Goal: Task Accomplishment & Management: Manage account settings

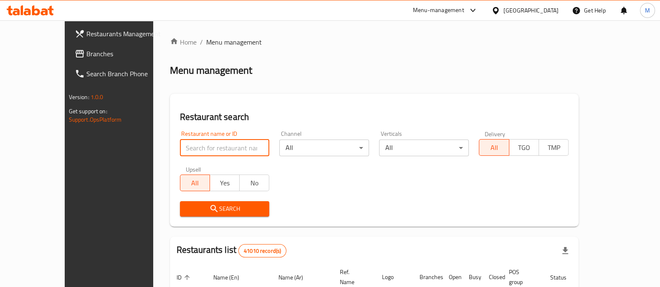
click at [186, 156] on input "search" at bounding box center [225, 148] width 90 height 17
type input "true mama"
click button "Search" at bounding box center [225, 209] width 90 height 15
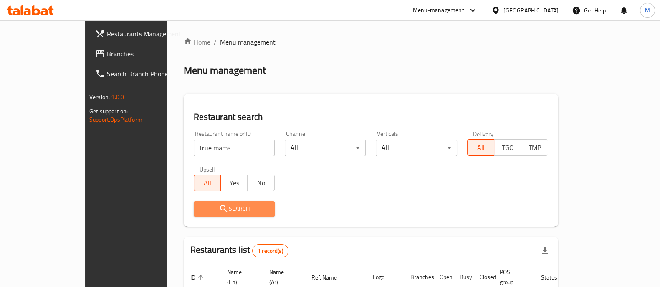
click at [200, 204] on span "Search" at bounding box center [234, 209] width 68 height 10
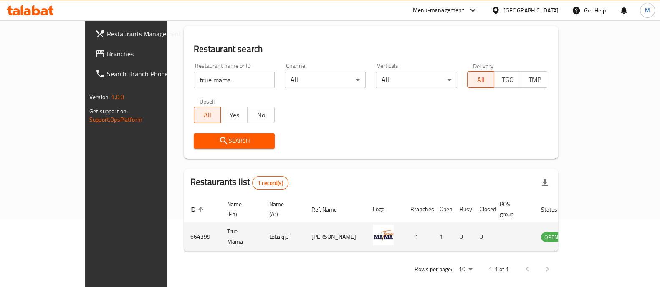
click at [607, 222] on td "enhanced table" at bounding box center [592, 237] width 29 height 30
click at [594, 234] on icon "enhanced table" at bounding box center [589, 237] width 9 height 7
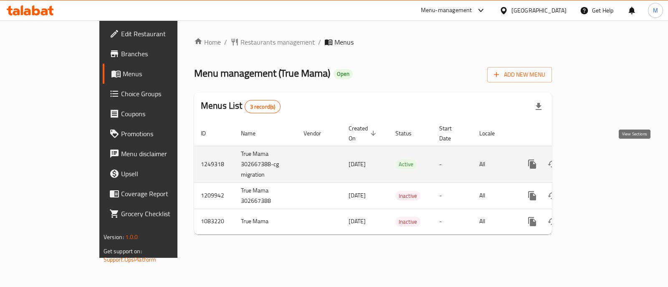
click at [602, 155] on link "enhanced table" at bounding box center [592, 164] width 20 height 20
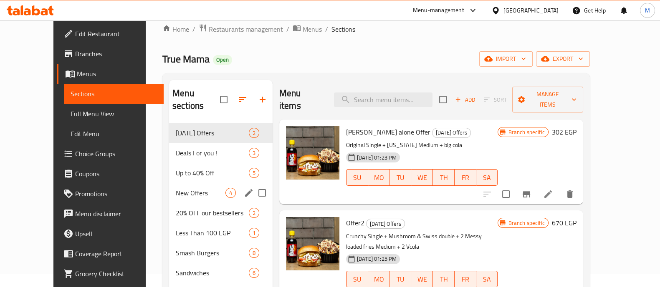
scroll to position [12, 0]
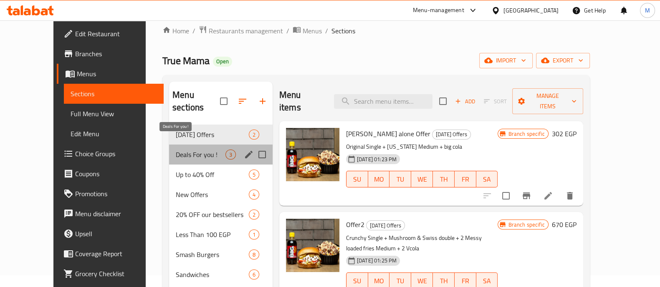
click at [184, 150] on span "Deals For you !" at bounding box center [201, 155] width 50 height 10
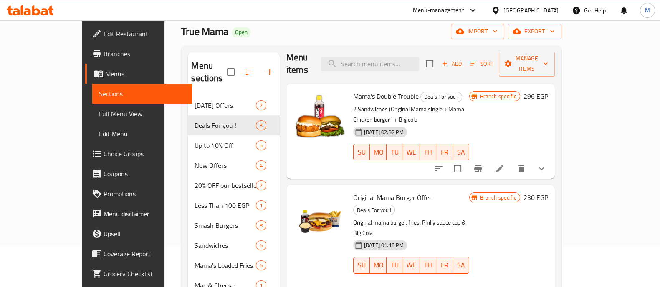
scroll to position [38, 0]
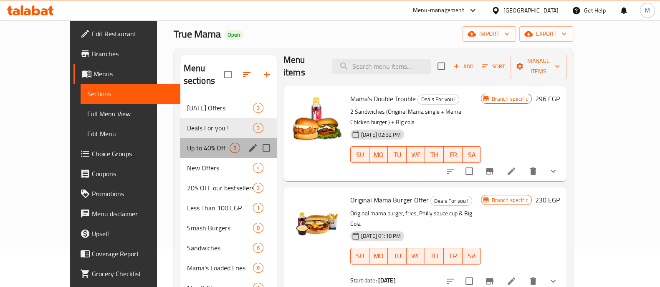
click at [183, 138] on div "Up to 40% Off 5" at bounding box center [228, 148] width 96 height 20
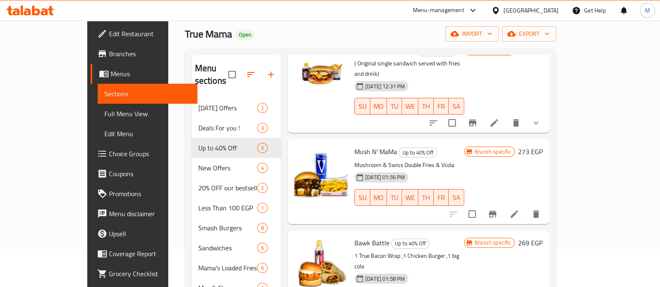
scroll to position [56, 0]
click at [502, 205] on button "Branch-specific-item" at bounding box center [492, 215] width 20 height 20
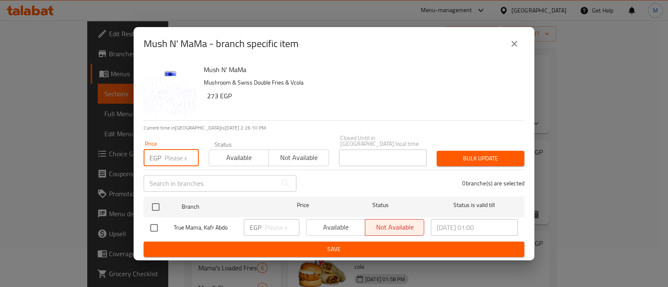
click at [181, 156] on input "number" at bounding box center [181, 158] width 34 height 17
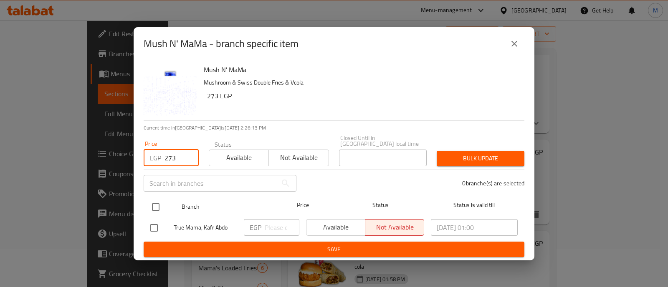
type input "273"
click at [154, 209] on input "checkbox" at bounding box center [156, 208] width 18 height 18
checkbox input "true"
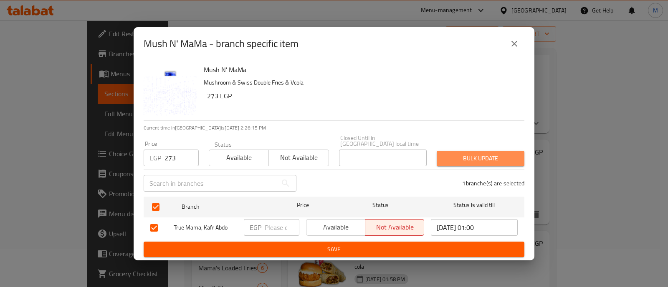
click at [482, 154] on span "Bulk update" at bounding box center [480, 159] width 74 height 10
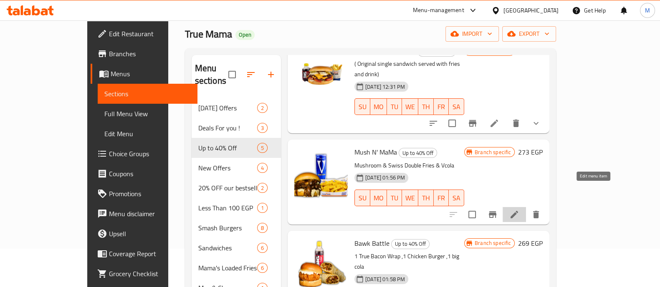
click at [519, 210] on icon at bounding box center [514, 215] width 10 height 10
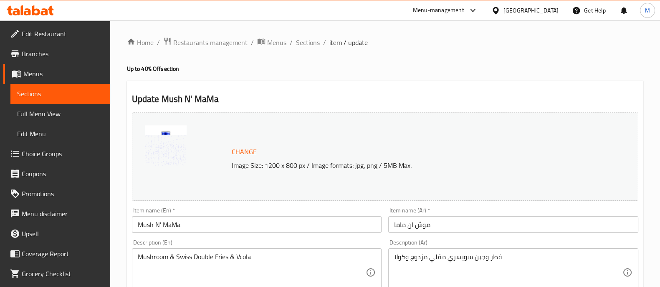
scroll to position [313, 0]
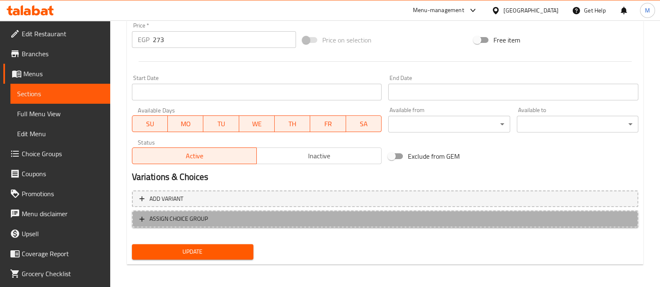
click at [202, 218] on span "ASSIGN CHOICE GROUP" at bounding box center [178, 219] width 58 height 10
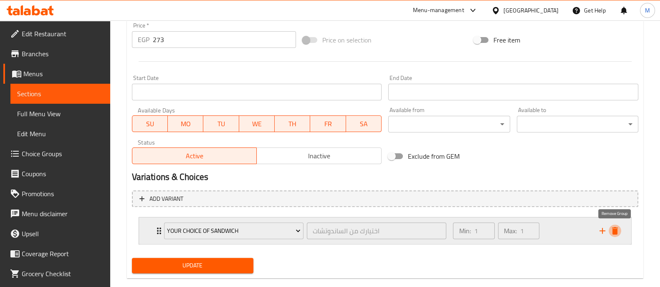
click at [620, 231] on button "delete" at bounding box center [614, 231] width 13 height 13
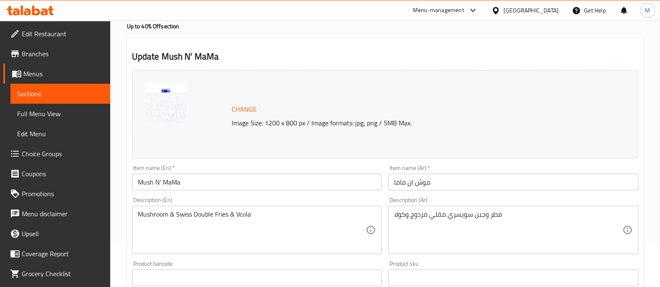
scroll to position [0, 0]
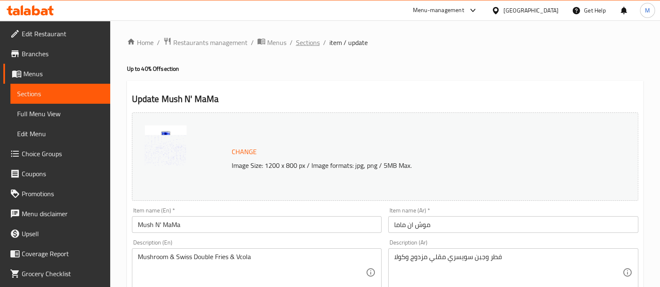
click at [298, 38] on span "Sections" at bounding box center [308, 43] width 24 height 10
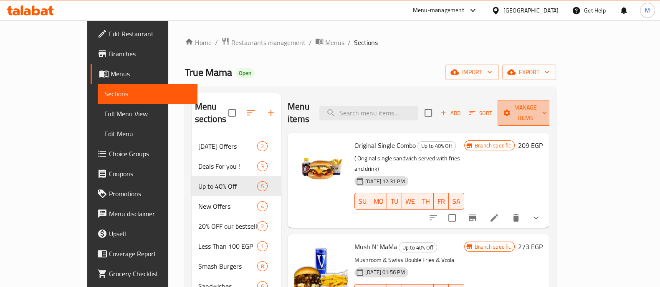
click at [547, 103] on span "Manage items" at bounding box center [525, 113] width 43 height 21
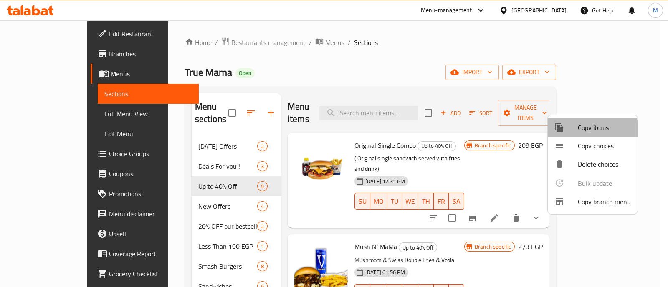
click at [585, 130] on span "Copy items" at bounding box center [603, 128] width 53 height 10
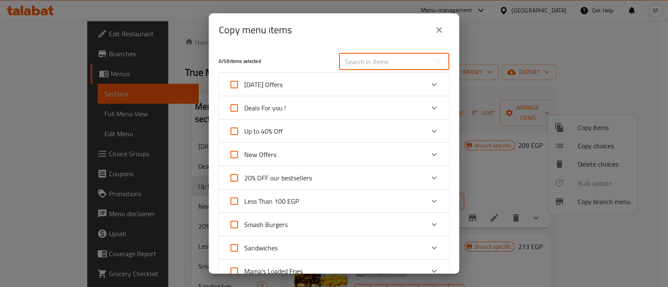
click at [386, 64] on input "text" at bounding box center [384, 61] width 91 height 17
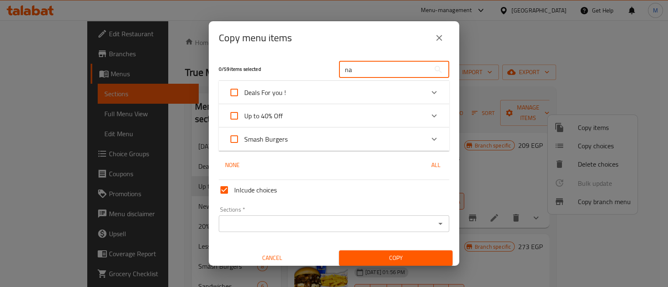
type input "na"
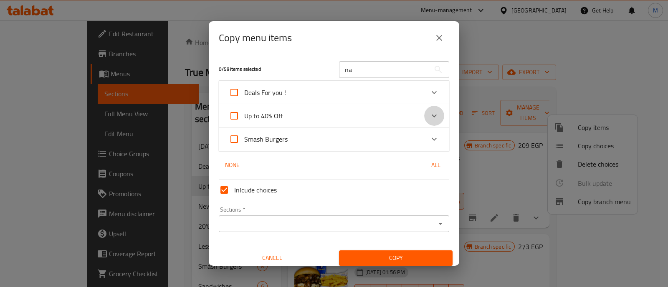
click at [431, 114] on icon "Expand" at bounding box center [434, 116] width 10 height 10
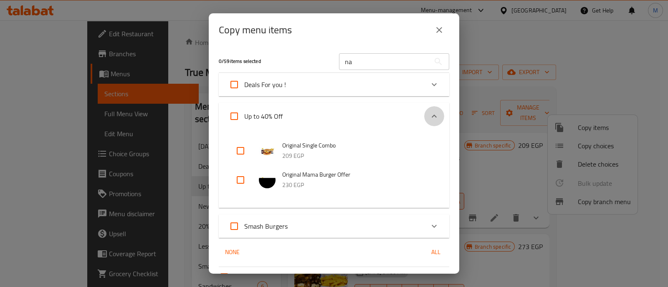
click at [429, 114] on icon "Expand" at bounding box center [434, 116] width 10 height 10
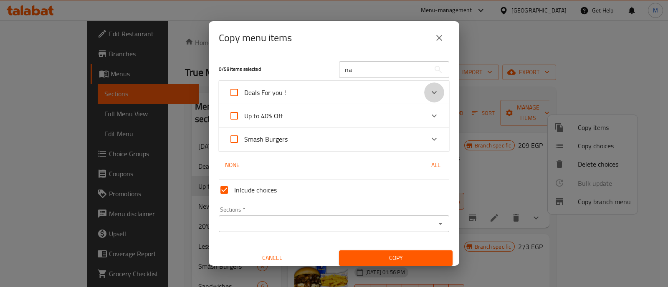
click at [431, 93] on icon "Expand" at bounding box center [433, 92] width 5 height 3
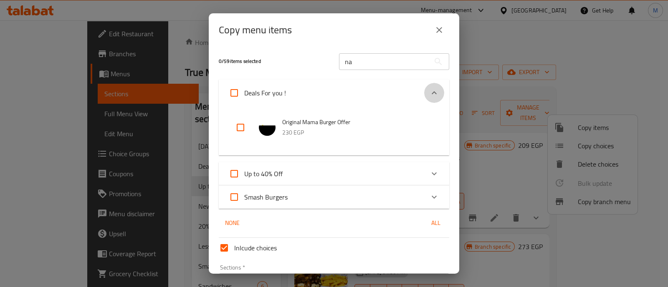
click at [431, 93] on icon "Expand" at bounding box center [433, 92] width 5 height 3
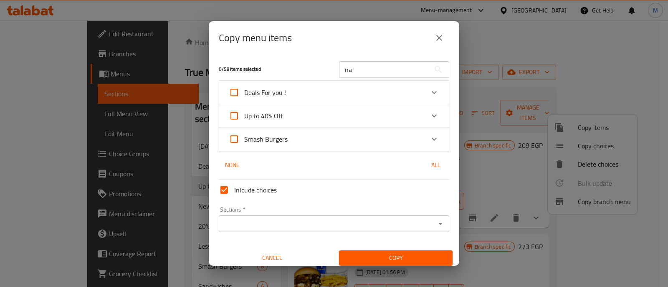
click at [440, 38] on icon "close" at bounding box center [439, 38] width 10 height 10
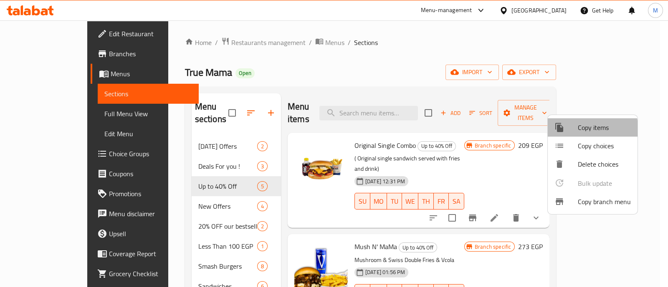
click at [570, 131] on div at bounding box center [565, 128] width 23 height 10
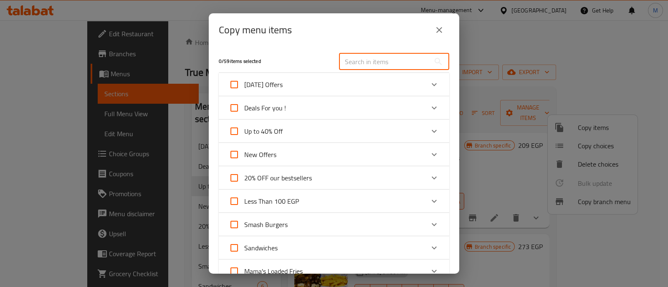
click at [364, 62] on input "text" at bounding box center [384, 61] width 91 height 17
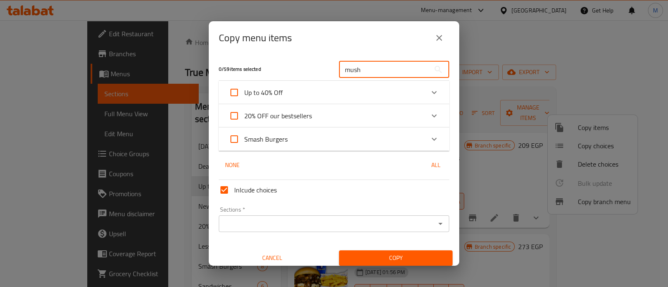
type input "mush"
drag, startPoint x: 424, startPoint y: 90, endPoint x: 415, endPoint y: 100, distance: 12.7
click at [415, 100] on div "Up to 40% Off" at bounding box center [334, 92] width 230 height 23
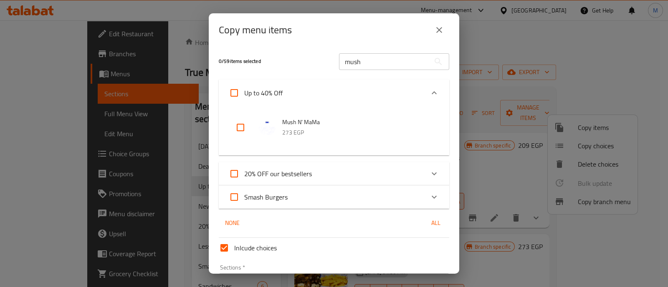
click at [415, 100] on div "Up to 40% Off" at bounding box center [326, 93] width 195 height 20
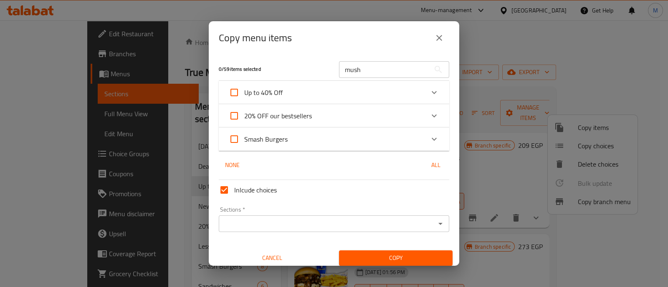
click at [415, 100] on div "Up to 40% Off" at bounding box center [326, 93] width 195 height 20
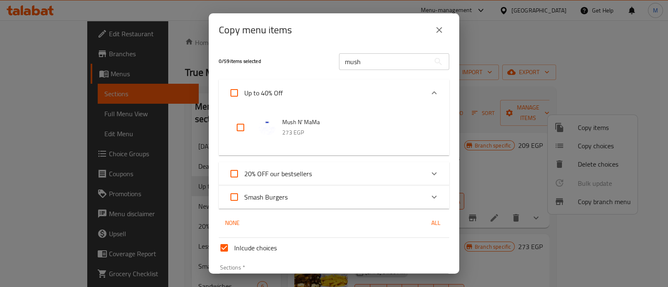
click at [238, 131] on input "checkbox" at bounding box center [240, 128] width 20 height 20
checkbox input "true"
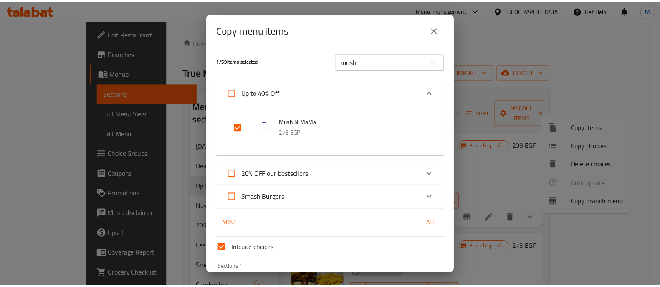
scroll to position [55, 0]
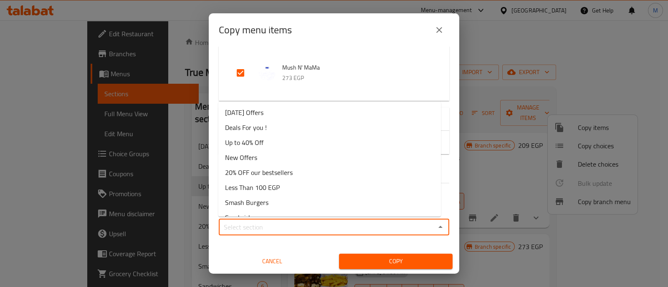
click at [318, 229] on input "Sections   *" at bounding box center [327, 228] width 212 height 12
click at [269, 125] on li "Deals For you !" at bounding box center [329, 127] width 222 height 15
type input "Deals For you !"
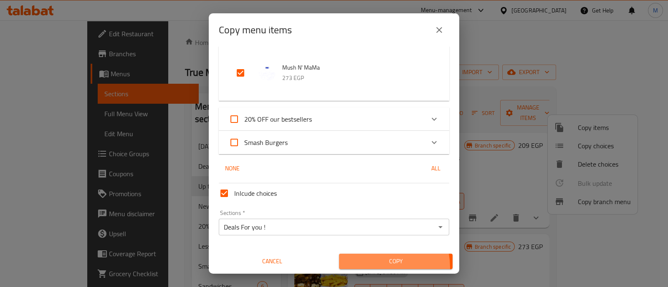
click at [373, 267] on button "Copy" at bounding box center [395, 261] width 113 height 15
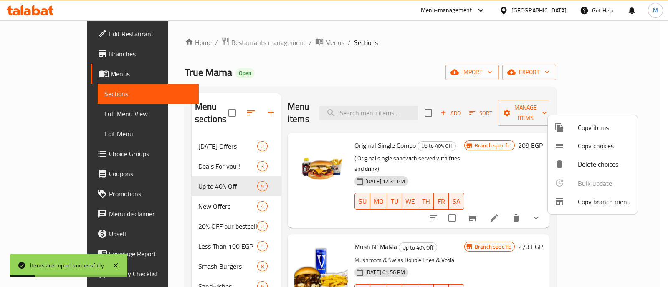
click at [480, 153] on div at bounding box center [334, 143] width 668 height 287
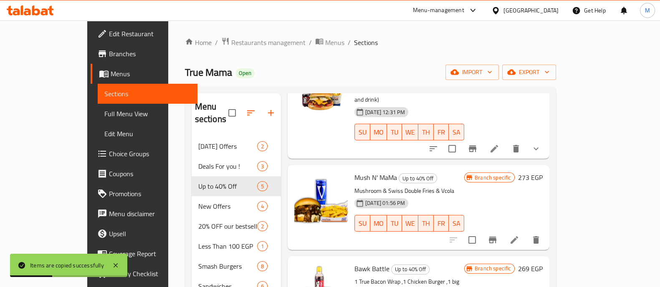
scroll to position [70, 0]
click at [541, 235] on icon "delete" at bounding box center [536, 240] width 10 height 10
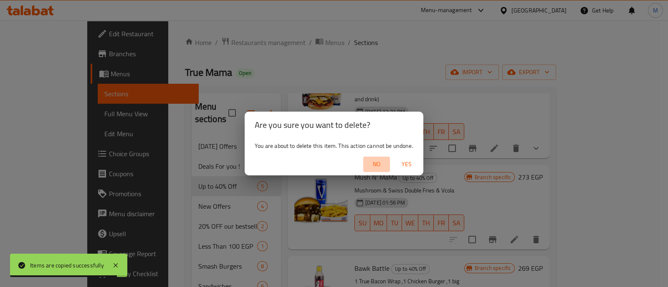
click at [371, 171] on button "No" at bounding box center [376, 164] width 27 height 15
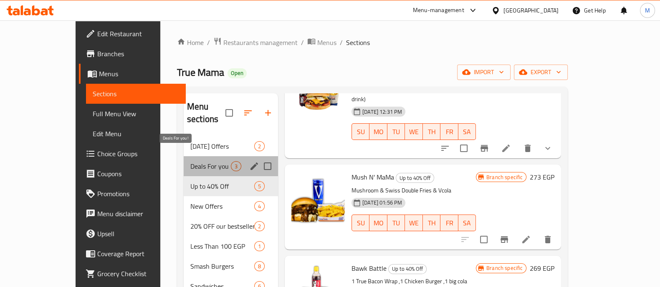
click at [190, 161] on span "Deals For you !" at bounding box center [210, 166] width 40 height 10
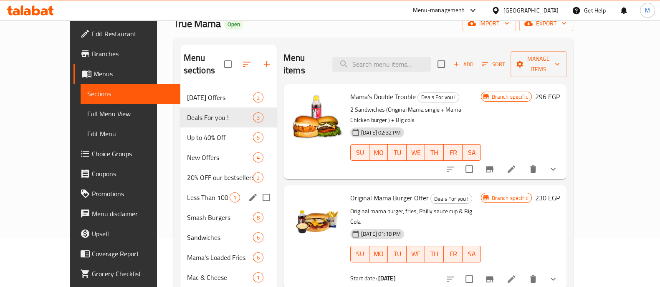
scroll to position [41, 0]
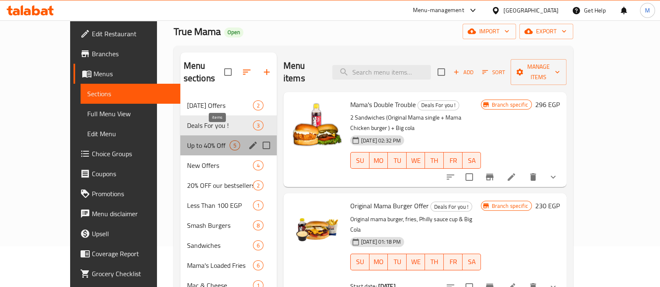
click at [230, 142] on span "5" at bounding box center [235, 146] width 10 height 8
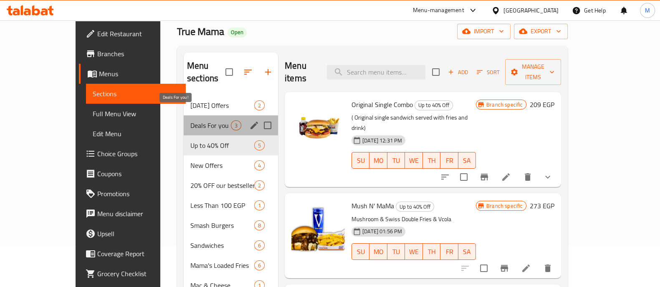
click at [194, 121] on span "Deals For you !" at bounding box center [210, 126] width 40 height 10
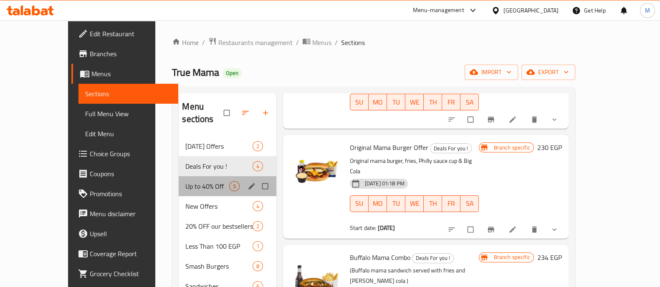
click at [179, 176] on div "Up to 40% Off 5" at bounding box center [227, 186] width 97 height 20
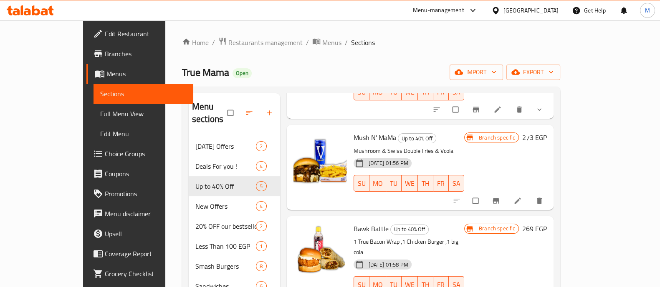
scroll to position [110, 0]
click at [543, 197] on icon "delete" at bounding box center [539, 201] width 8 height 8
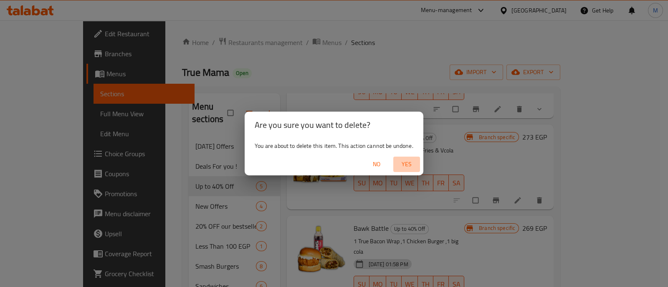
click at [407, 168] on span "Yes" at bounding box center [406, 164] width 20 height 10
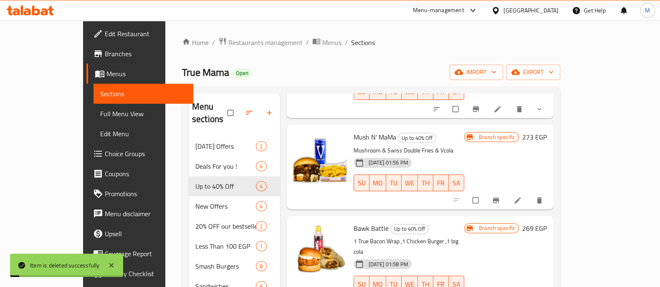
scroll to position [99, 0]
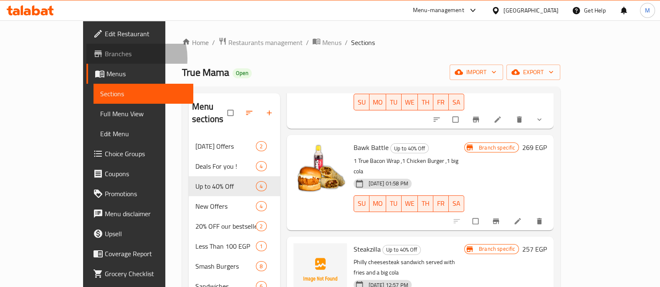
click at [105, 58] on span "Branches" at bounding box center [146, 54] width 82 height 10
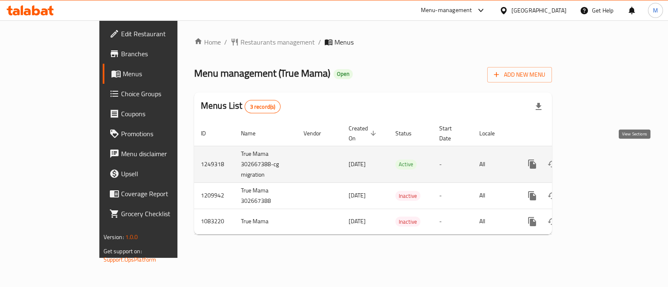
click at [597, 159] on icon "enhanced table" at bounding box center [592, 164] width 10 height 10
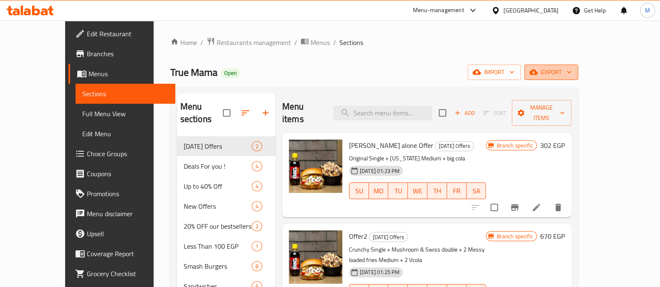
click at [571, 75] on span "export" at bounding box center [551, 72] width 40 height 10
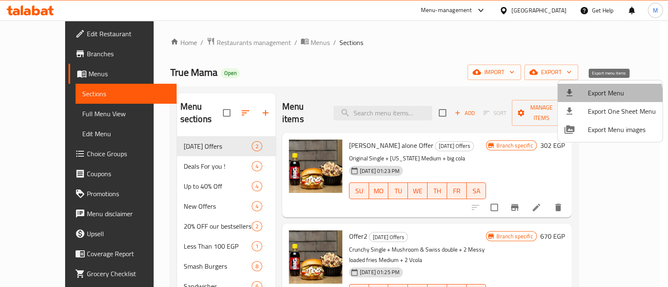
click at [601, 97] on span "Export Menu" at bounding box center [621, 93] width 68 height 10
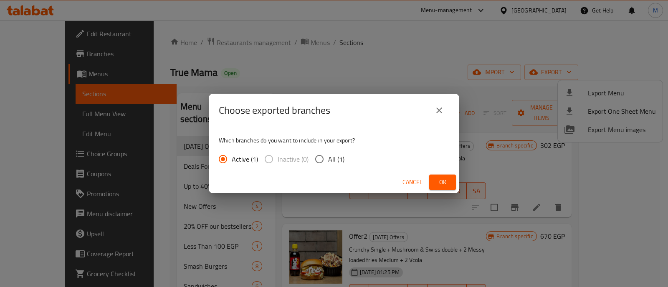
click at [434, 185] on button "Ok" at bounding box center [442, 182] width 27 height 15
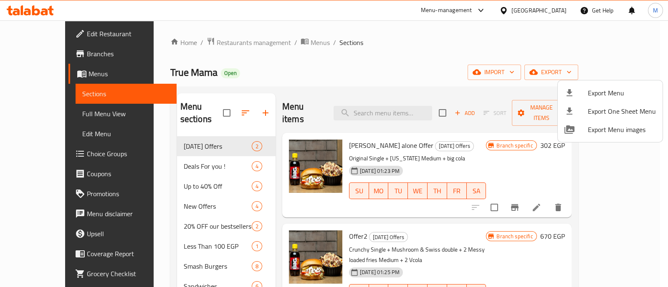
click at [184, 169] on div at bounding box center [334, 143] width 668 height 287
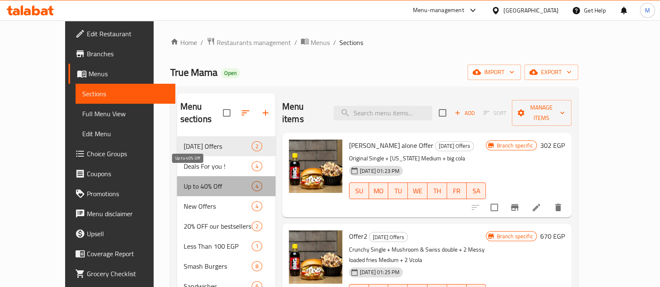
click at [184, 182] on span "Up to 40% Off" at bounding box center [218, 187] width 68 height 10
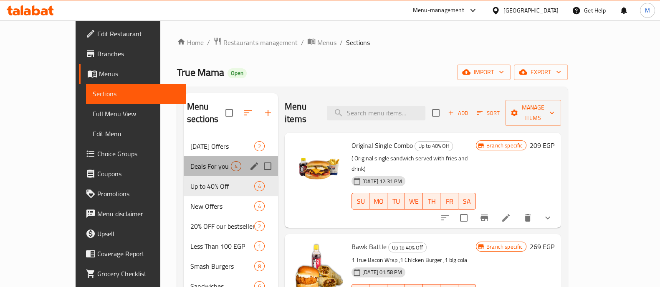
click at [200, 162] on div "Deals For you ! 4" at bounding box center [231, 166] width 94 height 20
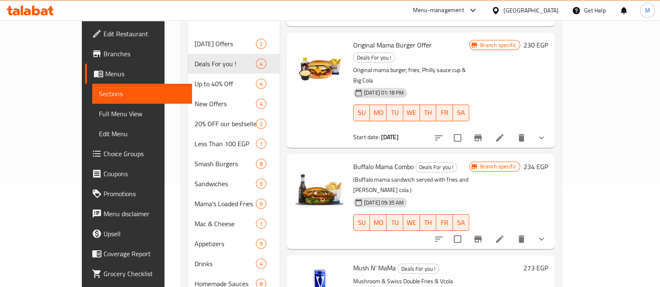
scroll to position [123, 0]
